Goal: Task Accomplishment & Management: Complete application form

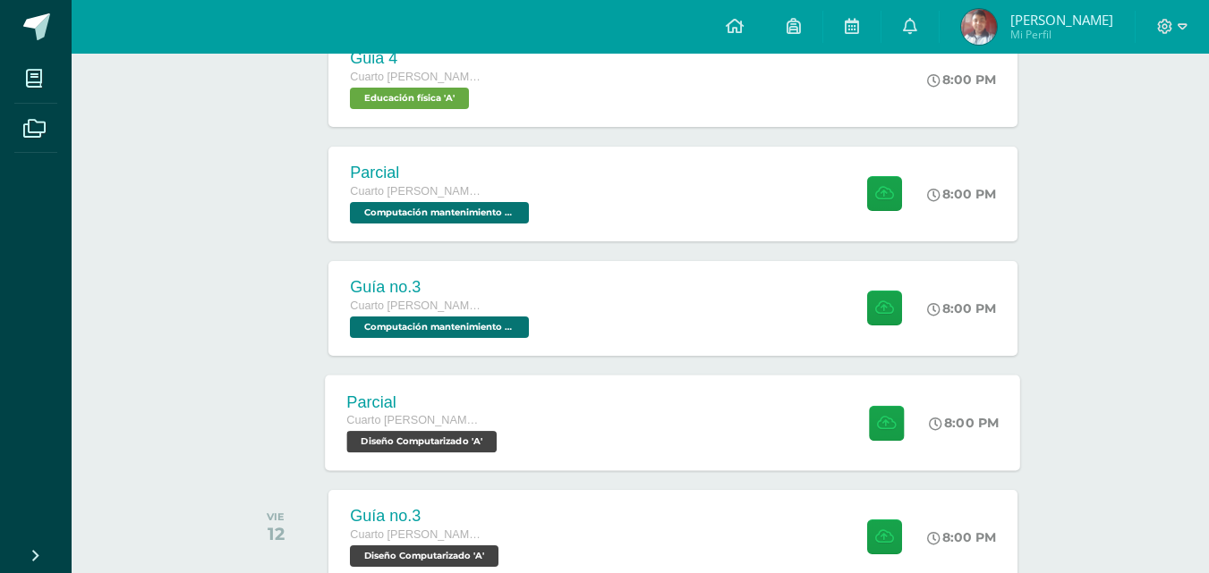
scroll to position [1158, 0]
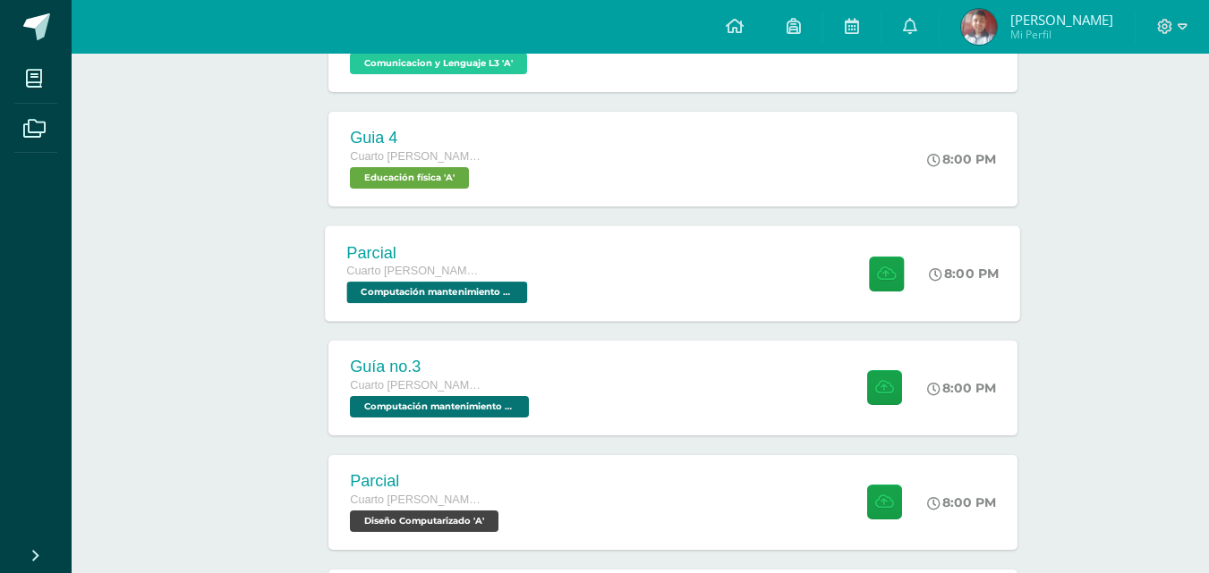
click at [664, 293] on div "Parcial Cuarto [PERSON_NAME]. CCLL en Diseño Gráfico Computación mantenimiento …" at bounding box center [673, 273] width 695 height 96
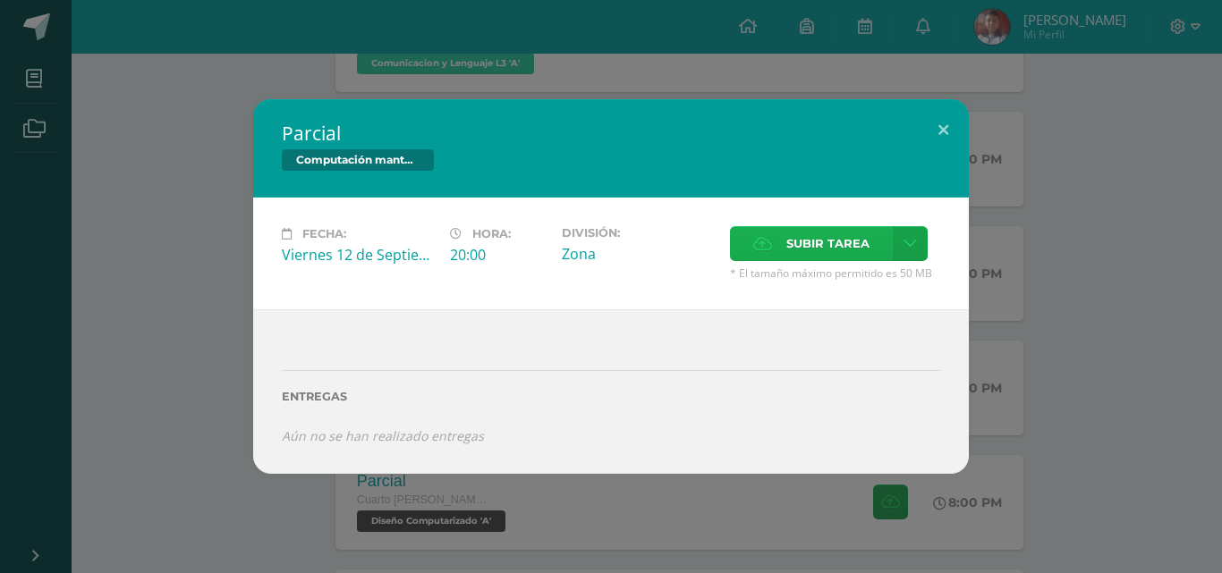
click at [873, 239] on label "Subir tarea" at bounding box center [811, 243] width 163 height 35
click at [0, 0] on input "Subir tarea" at bounding box center [0, 0] width 0 height 0
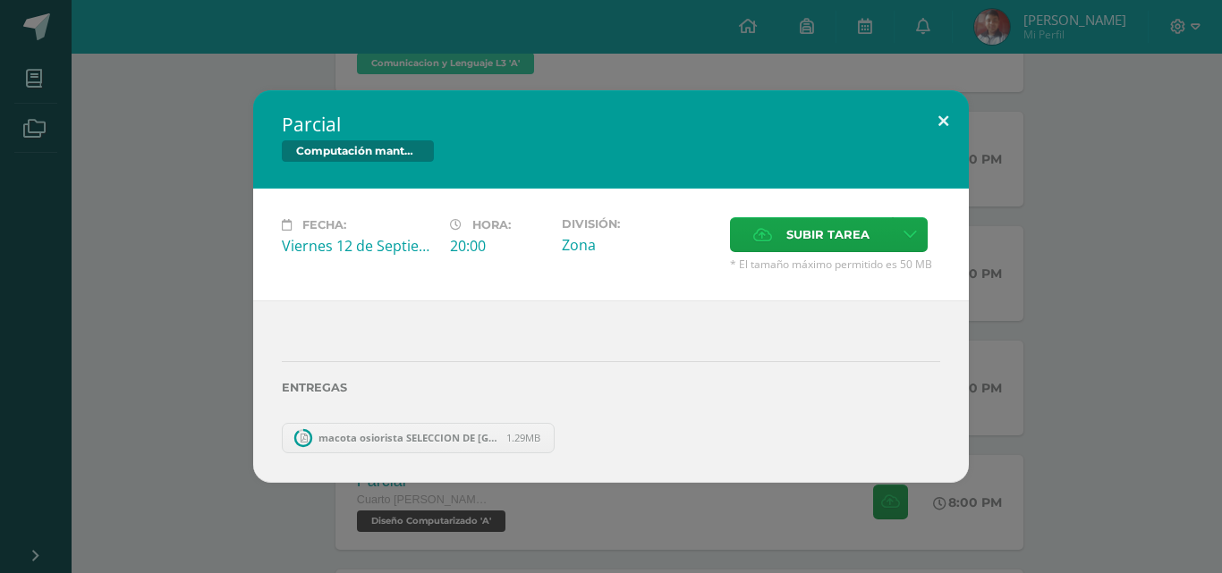
click at [934, 122] on button at bounding box center [943, 120] width 51 height 61
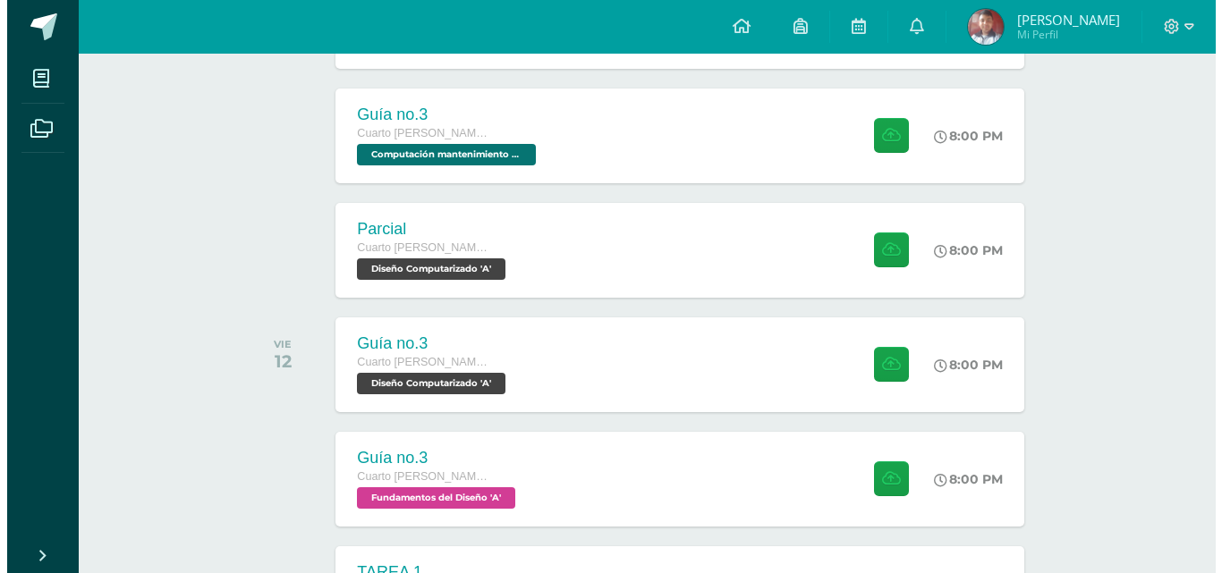
scroll to position [1426, 0]
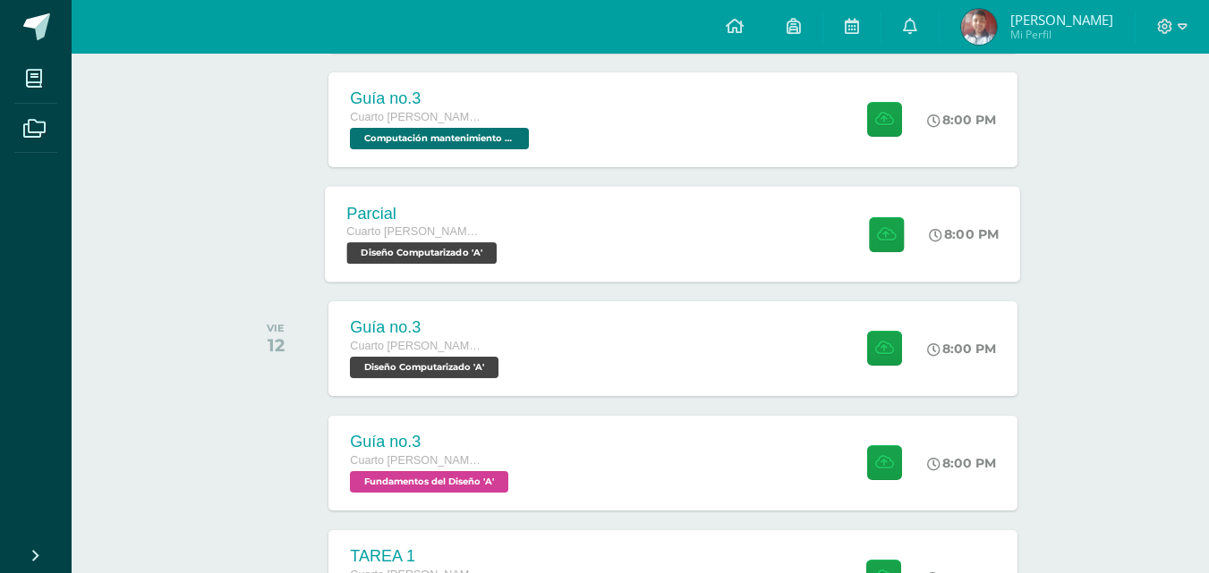
click at [684, 242] on div "Parcial Cuarto [PERSON_NAME]. CCLL en Diseño Gráfico Diseño Computarizado 'A' 8…" at bounding box center [673, 234] width 695 height 96
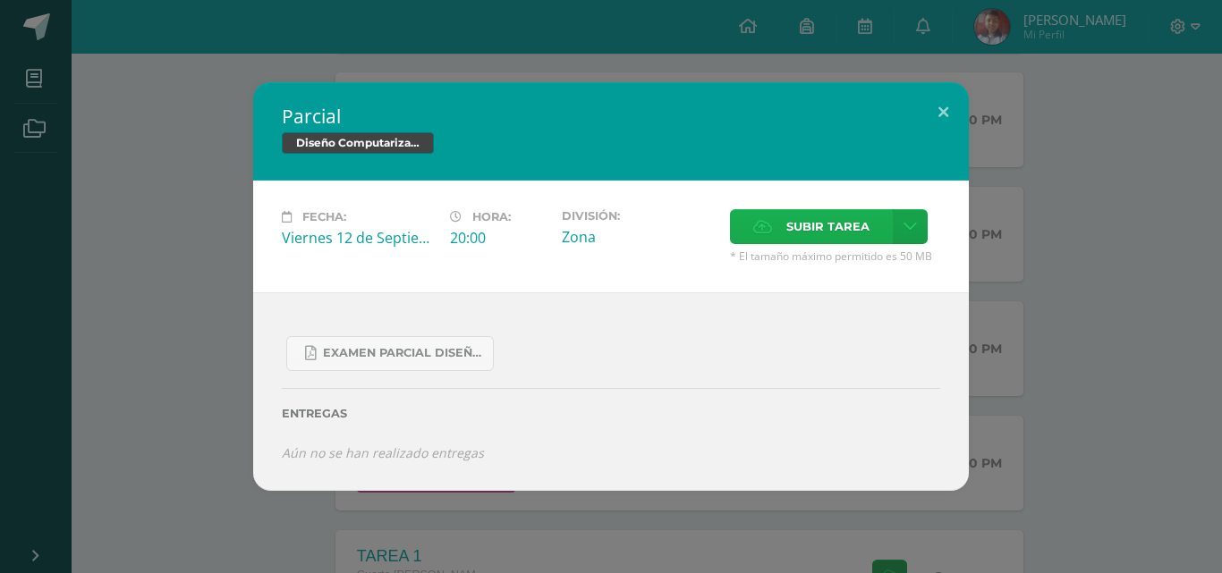
click at [827, 230] on span "Subir tarea" at bounding box center [827, 226] width 83 height 33
click at [0, 0] on input "Subir tarea" at bounding box center [0, 0] width 0 height 0
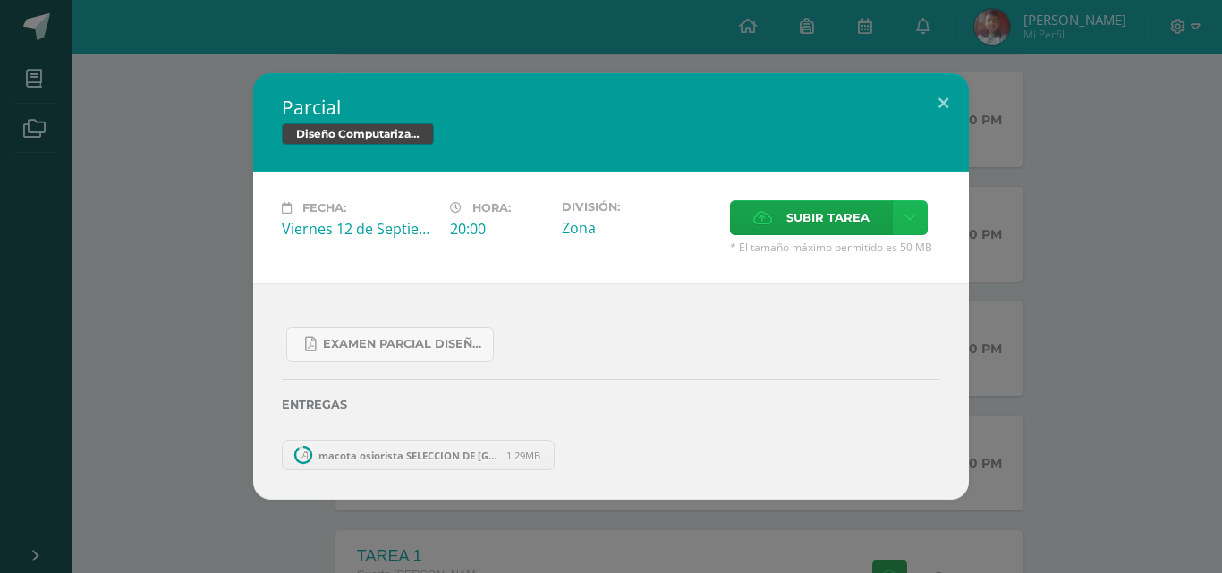
click at [893, 218] on link at bounding box center [910, 217] width 35 height 35
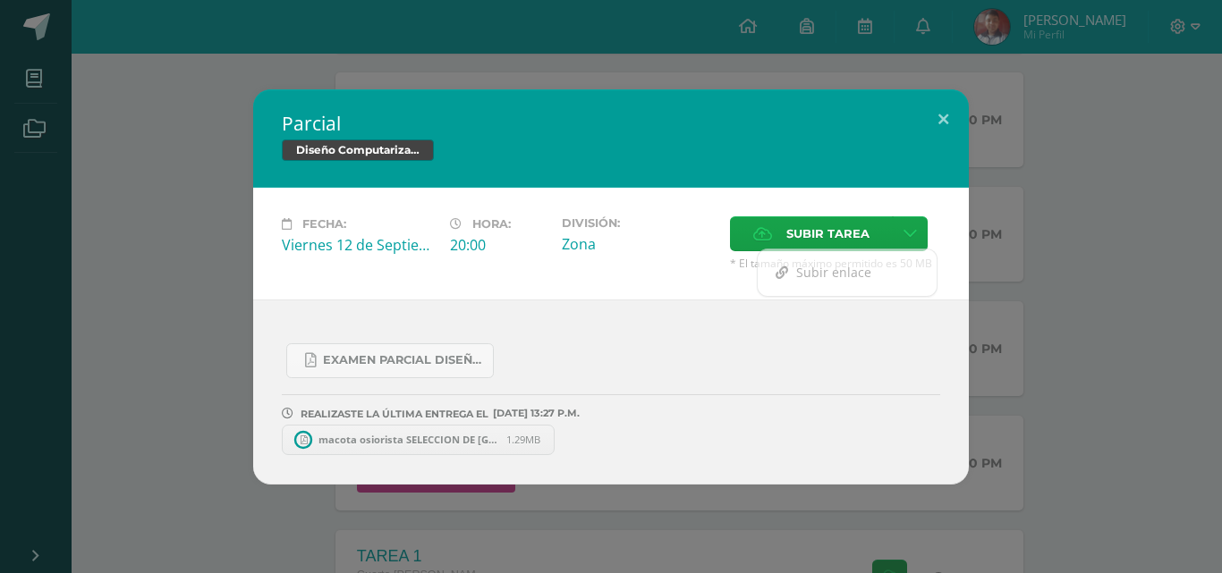
click at [803, 212] on div "Fecha: [DATE] Hora: 20:00 División: Zona Subir tarea" at bounding box center [611, 244] width 716 height 112
click at [810, 222] on span "Subir tarea" at bounding box center [827, 233] width 83 height 33
click at [0, 0] on input "Subir tarea" at bounding box center [0, 0] width 0 height 0
click at [661, 441] on span "SELECION DE [GEOGRAPHIC_DATA]pdf" at bounding box center [702, 439] width 197 height 13
click at [963, 118] on button at bounding box center [943, 119] width 51 height 61
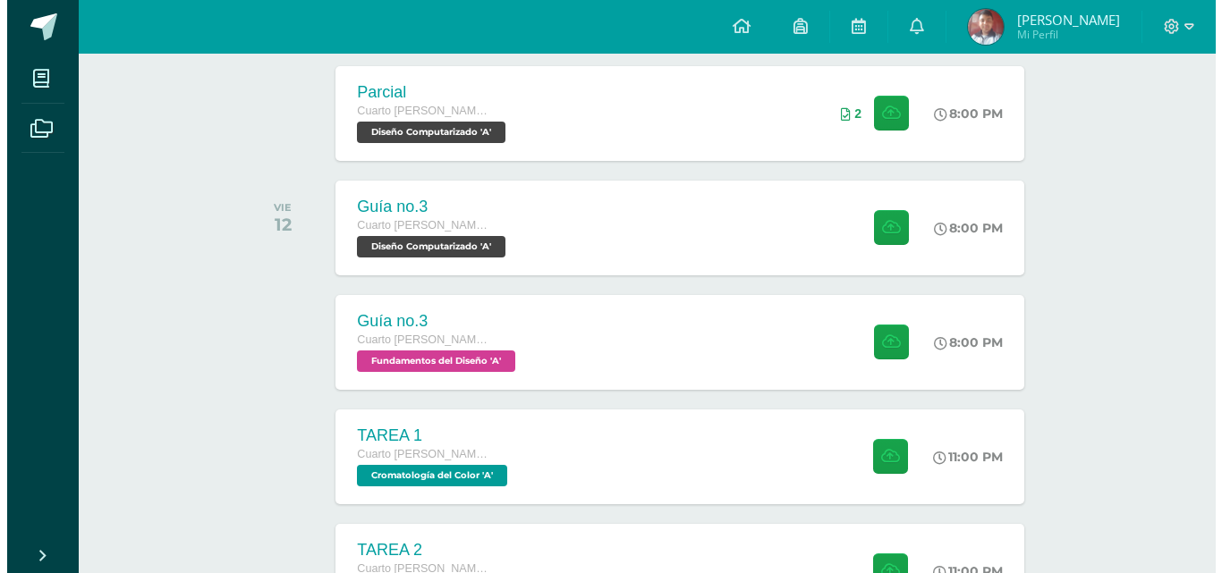
scroll to position [1520, 0]
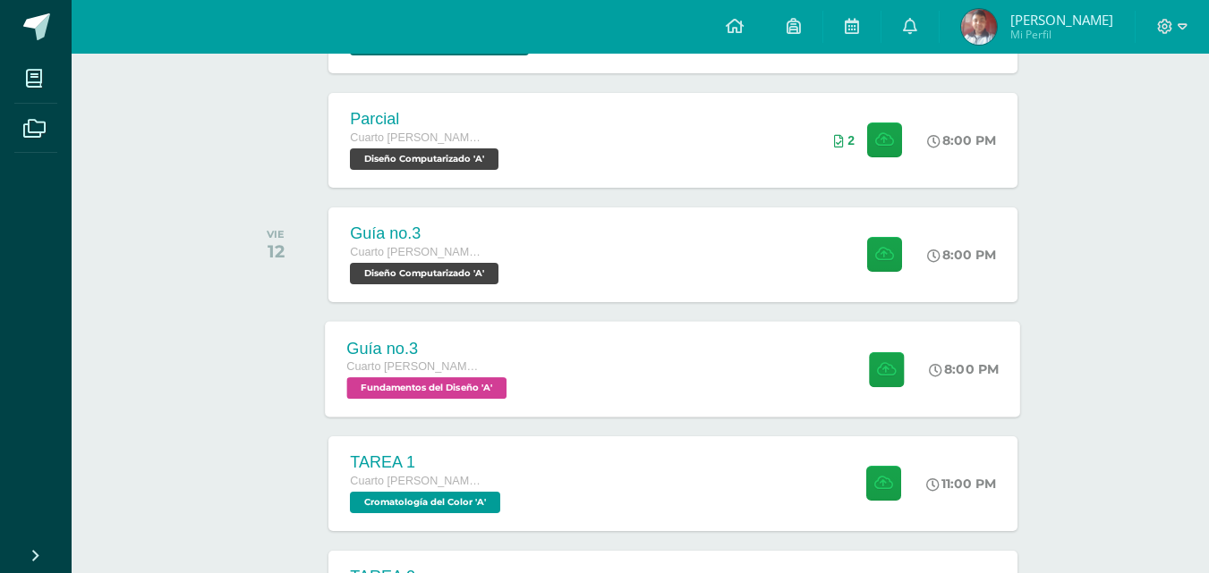
click at [640, 371] on div "Guía no.3 Cuarto [PERSON_NAME]. CCLL en Diseño Gráfico Fundamentos del Diseño '…" at bounding box center [673, 369] width 695 height 96
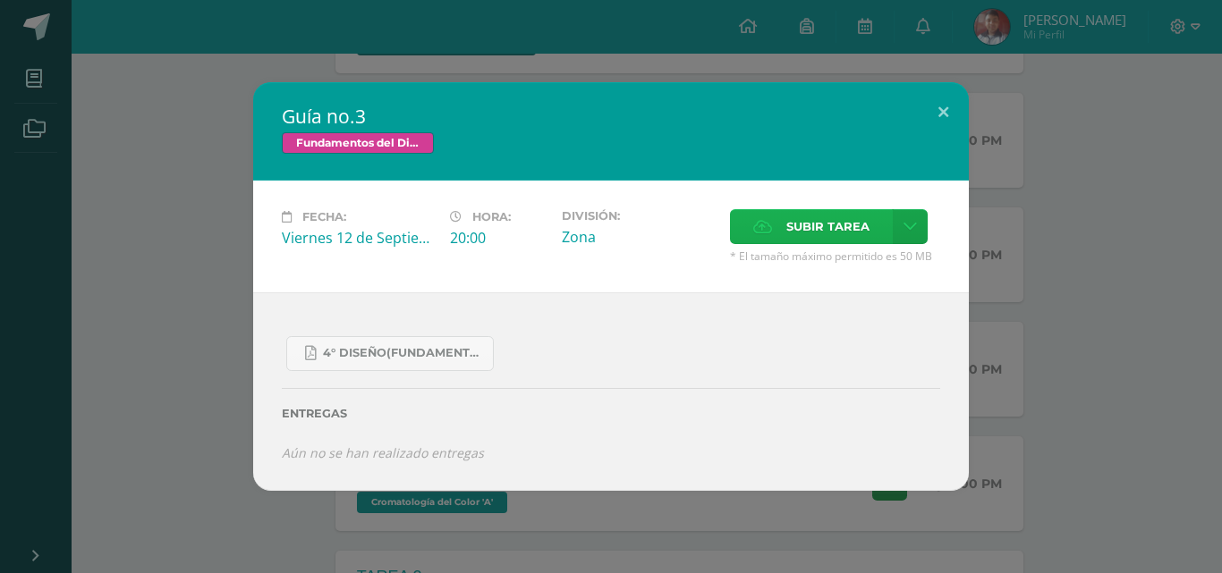
click at [835, 226] on span "Subir tarea" at bounding box center [827, 226] width 83 height 33
click at [0, 0] on input "Subir tarea" at bounding box center [0, 0] width 0 height 0
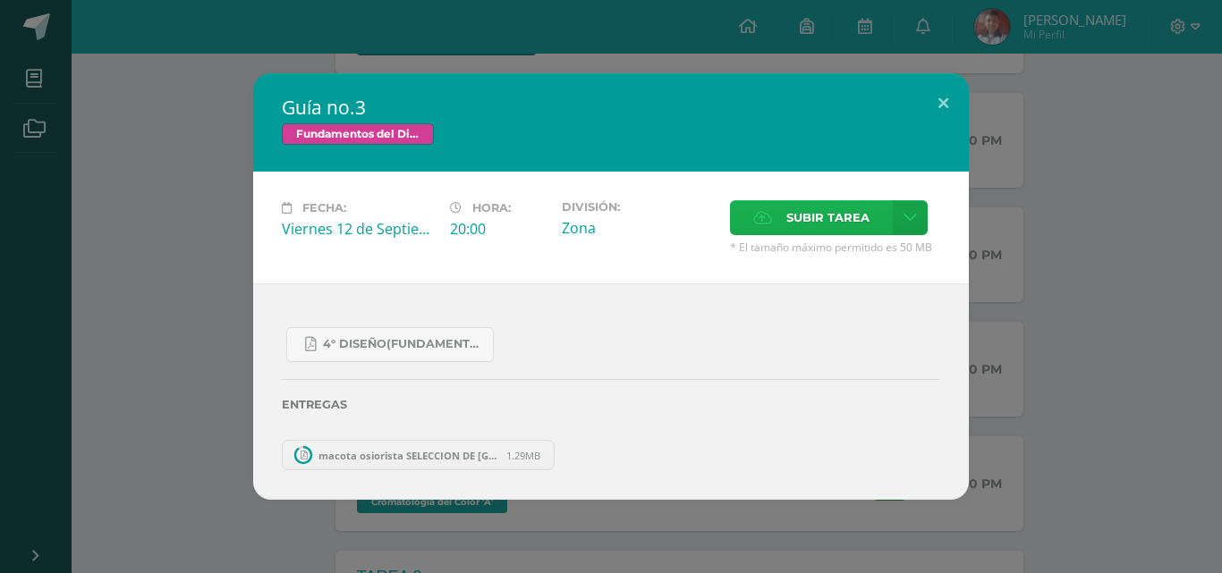
click at [854, 212] on span "Subir tarea" at bounding box center [827, 217] width 83 height 33
click at [0, 0] on input "Subir tarea" at bounding box center [0, 0] width 0 height 0
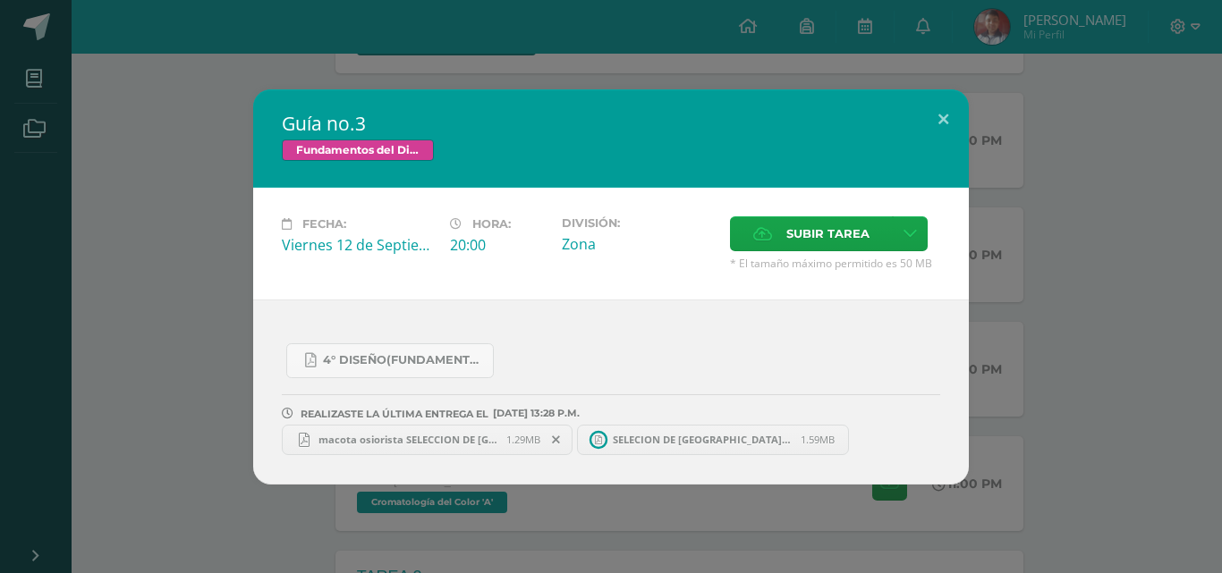
click at [453, 439] on span "macota osiorista SELECCION DE [GEOGRAPHIC_DATA]pdf" at bounding box center [408, 439] width 197 height 13
